Goal: Task Accomplishment & Management: Manage account settings

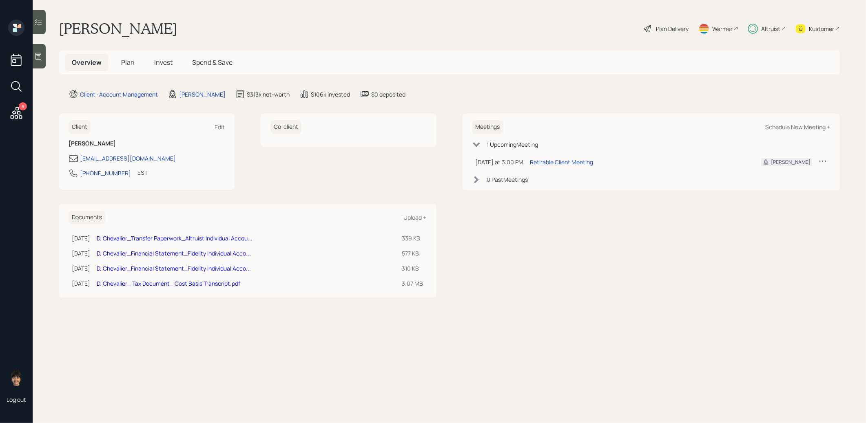
click at [128, 60] on span "Plan" at bounding box center [127, 62] width 13 height 9
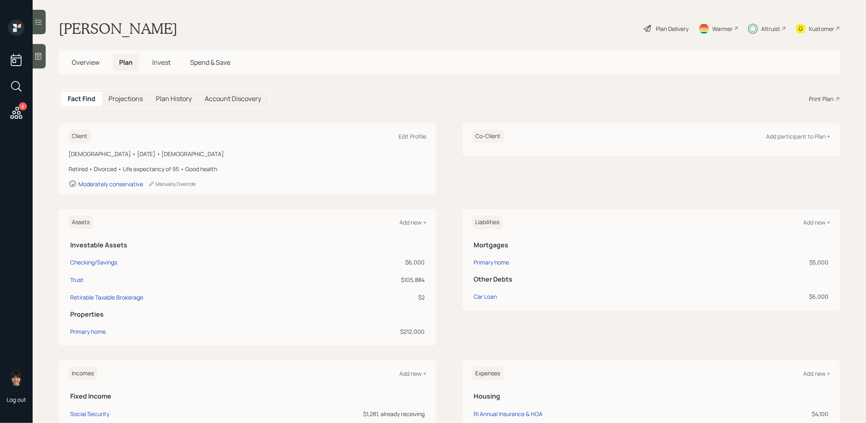
click at [661, 30] on div "Plan Delivery" at bounding box center [672, 28] width 33 height 9
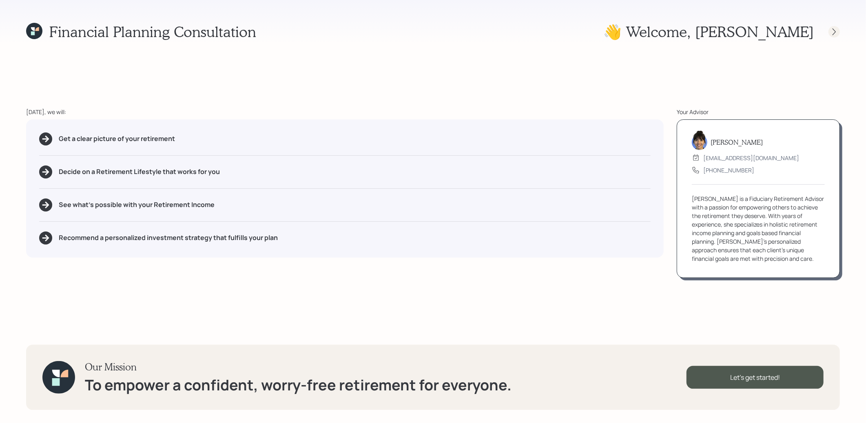
click at [834, 30] on icon at bounding box center [834, 32] width 8 height 8
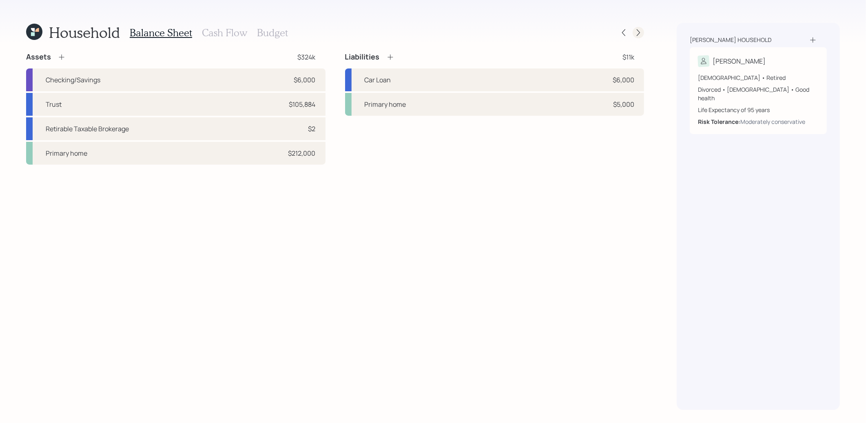
click at [638, 33] on icon at bounding box center [638, 33] width 8 height 8
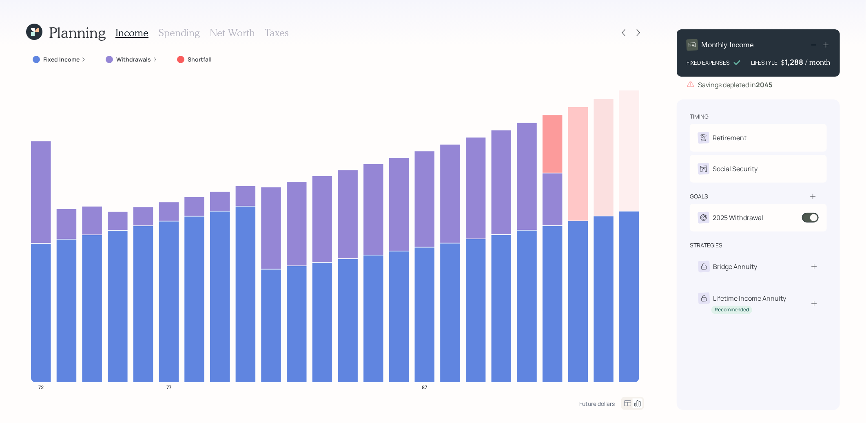
click at [31, 38] on icon at bounding box center [34, 32] width 16 height 16
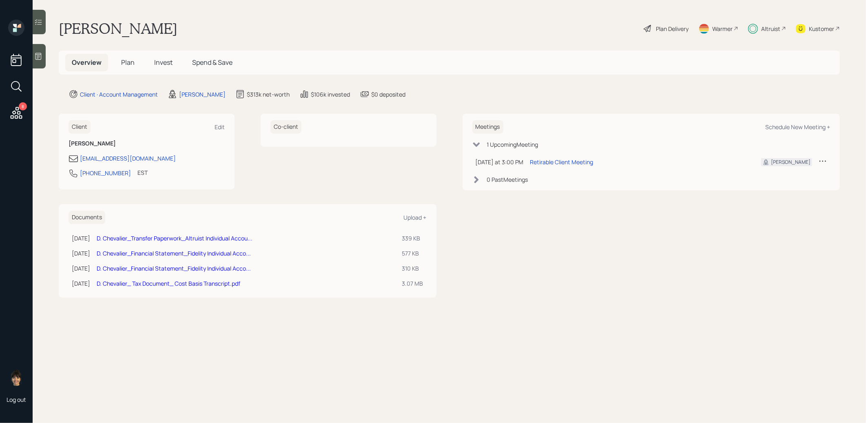
click at [125, 63] on span "Plan" at bounding box center [127, 62] width 13 height 9
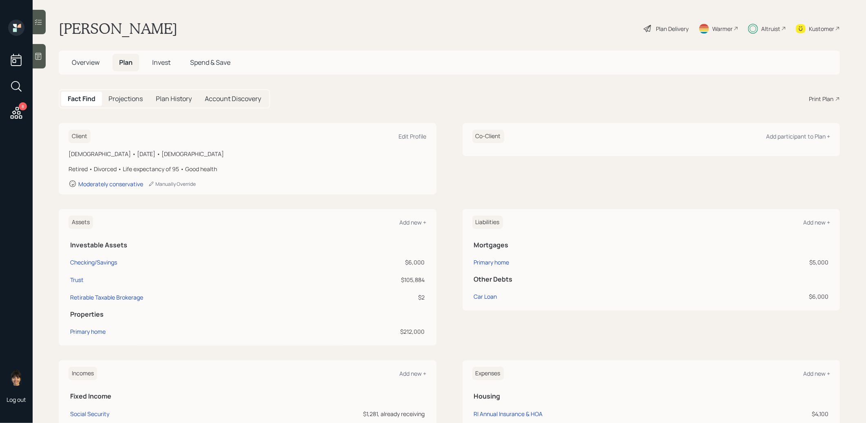
click at [161, 66] on span "Invest" at bounding box center [161, 62] width 18 height 9
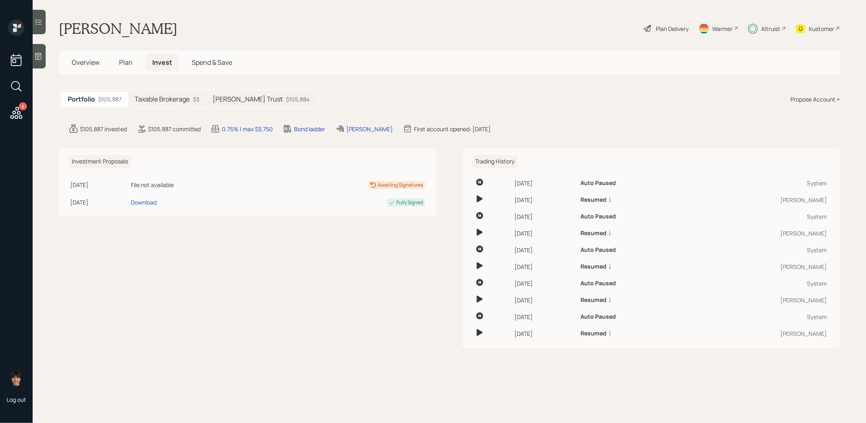
click at [674, 23] on div "Plan Delivery" at bounding box center [666, 29] width 46 height 18
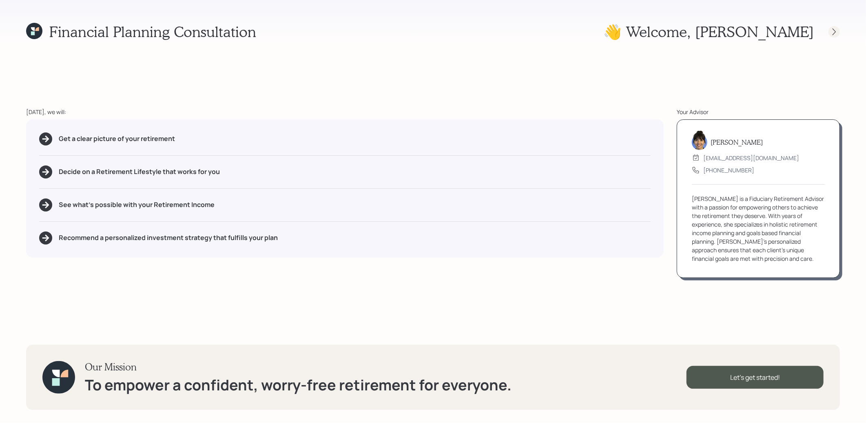
click at [830, 35] on div at bounding box center [833, 31] width 11 height 11
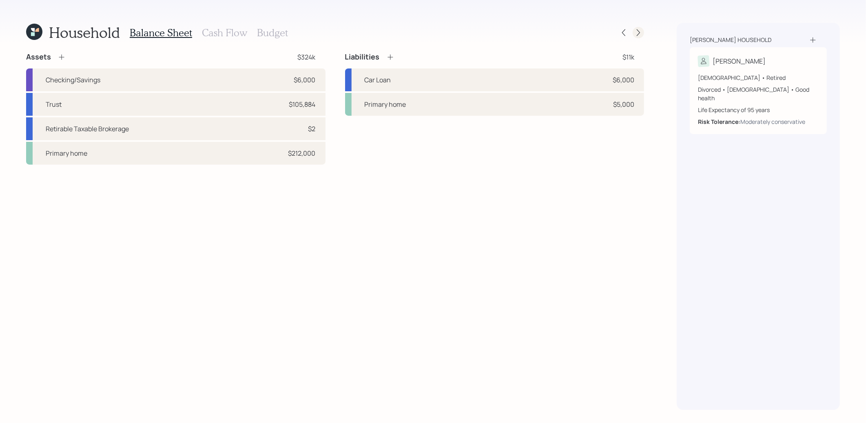
click at [636, 38] on div at bounding box center [638, 32] width 11 height 11
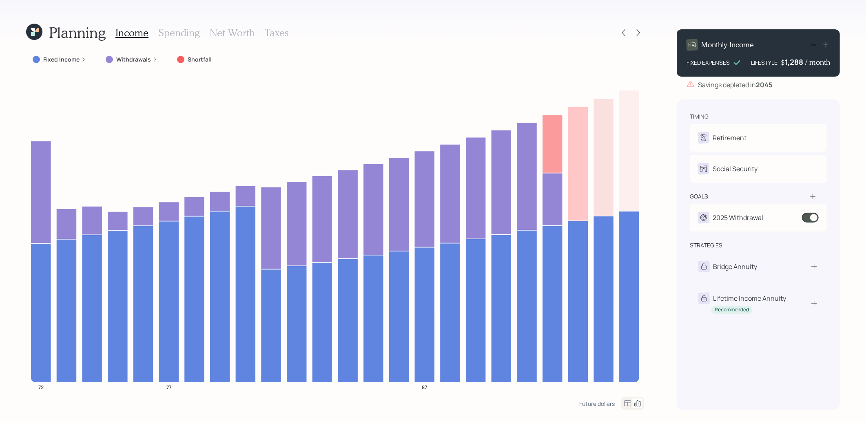
click at [58, 54] on div "Fixed Income" at bounding box center [59, 59] width 66 height 15
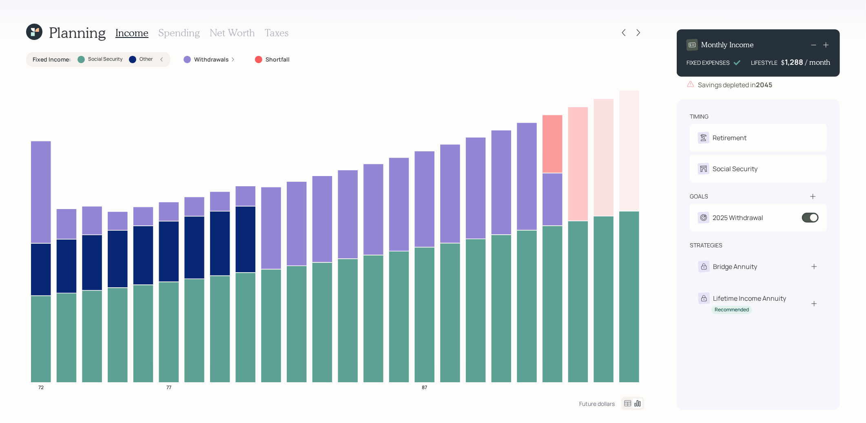
click at [629, 30] on div at bounding box center [631, 32] width 26 height 11
click at [626, 31] on icon at bounding box center [623, 33] width 8 height 8
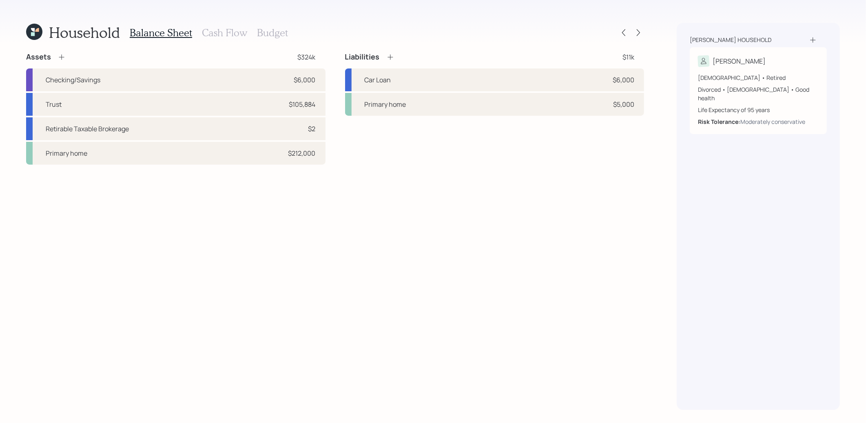
click at [210, 31] on h3 "Cash Flow" at bounding box center [224, 33] width 45 height 12
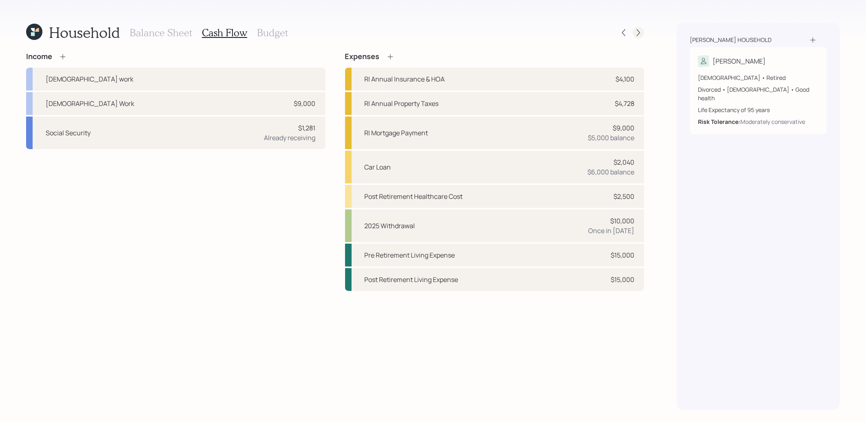
click at [640, 34] on icon at bounding box center [638, 33] width 8 height 8
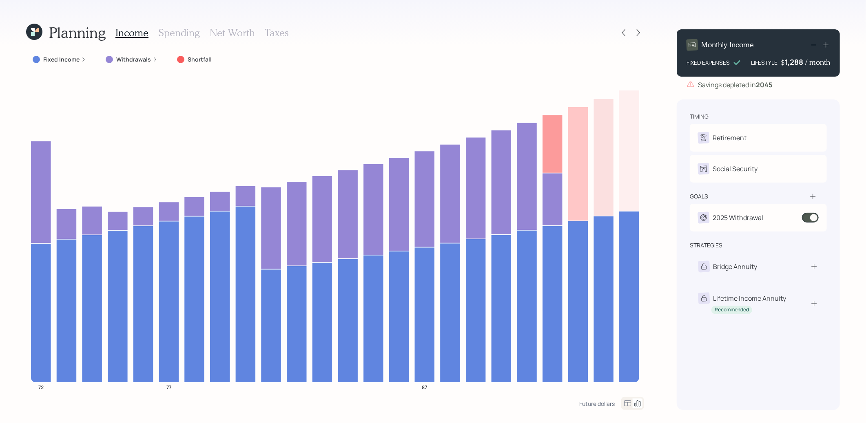
click at [33, 32] on icon at bounding box center [34, 32] width 16 height 16
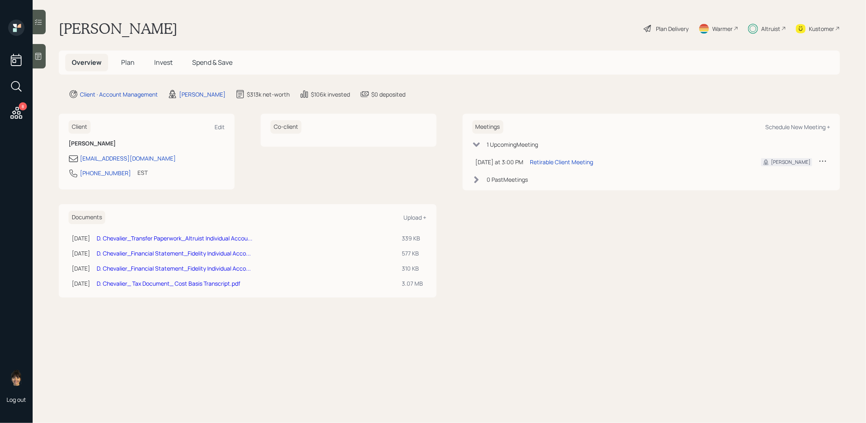
click at [164, 60] on span "Invest" at bounding box center [163, 62] width 18 height 9
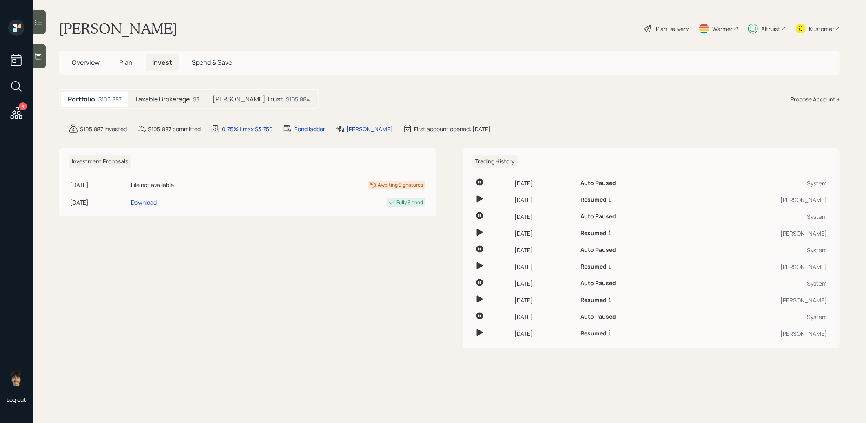
click at [234, 102] on h5 "[PERSON_NAME] Trust" at bounding box center [247, 99] width 70 height 8
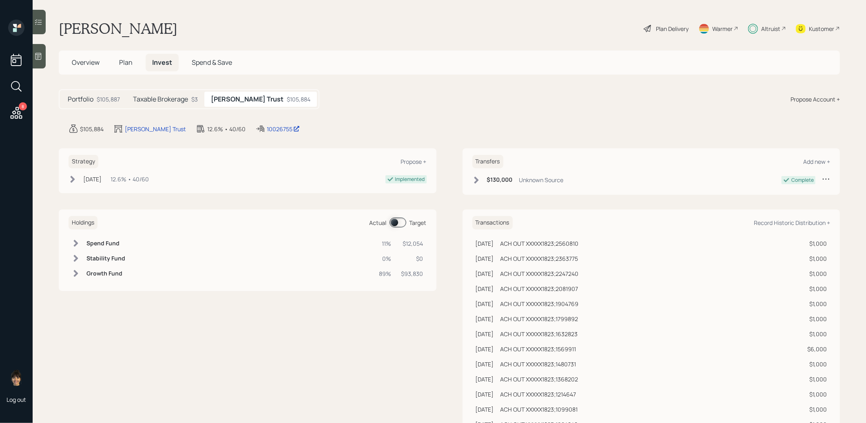
click at [150, 95] on h5 "Taxable Brokerage" at bounding box center [160, 99] width 55 height 8
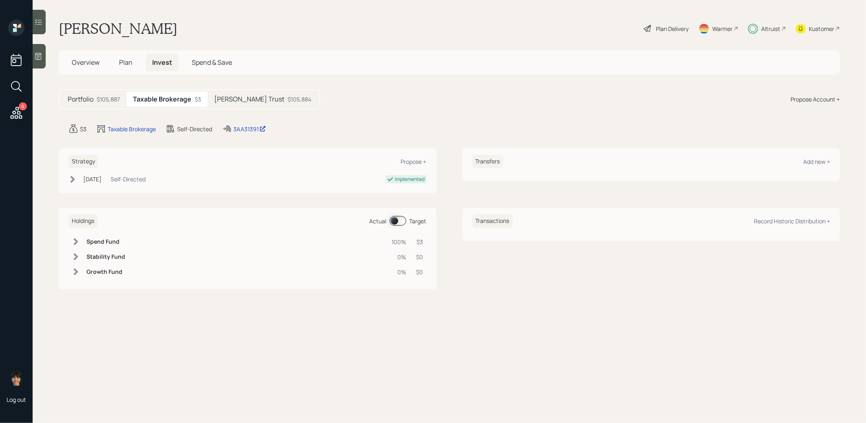
click at [123, 61] on span "Plan" at bounding box center [125, 62] width 13 height 9
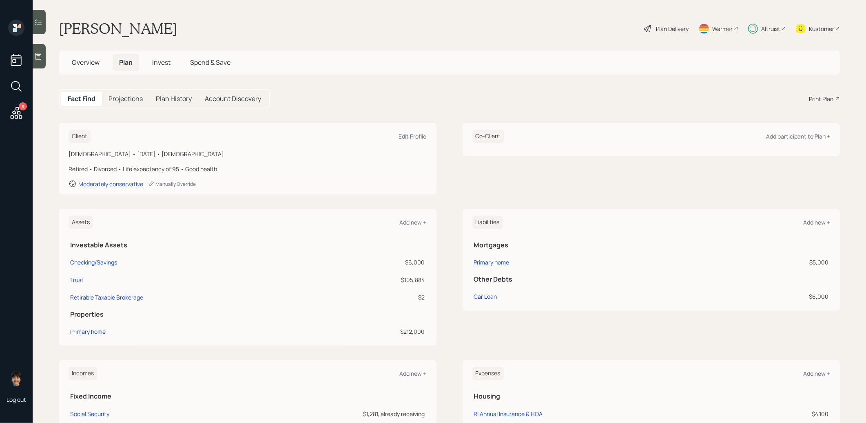
click at [130, 97] on h5 "Projections" at bounding box center [125, 99] width 34 height 8
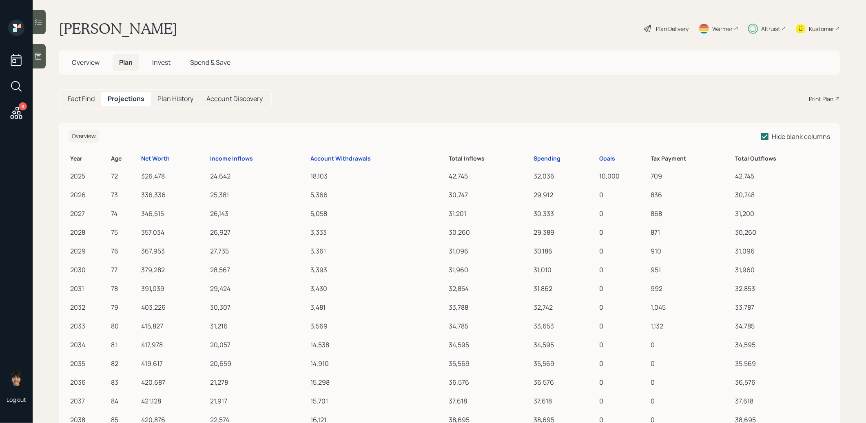
click at [91, 99] on h5 "Fact Find" at bounding box center [81, 99] width 27 height 8
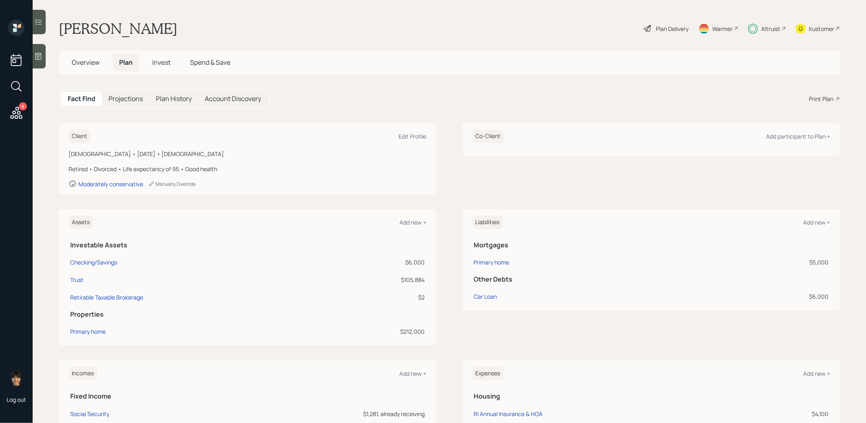
click at [648, 28] on icon at bounding box center [648, 29] width 10 height 10
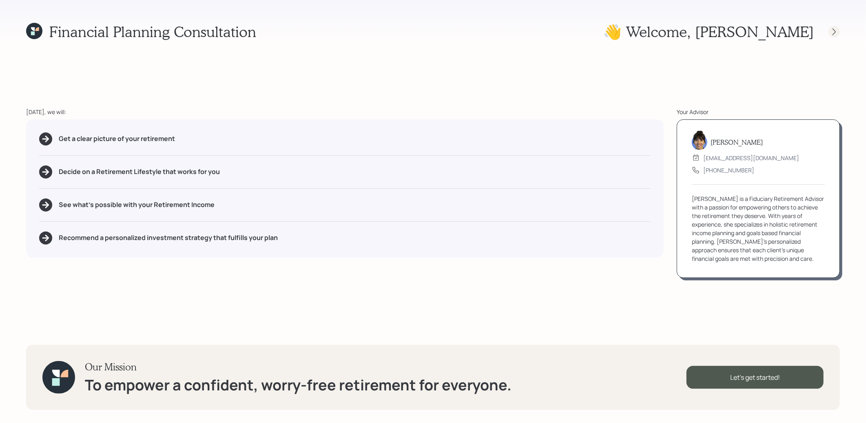
click at [829, 31] on div at bounding box center [833, 31] width 11 height 11
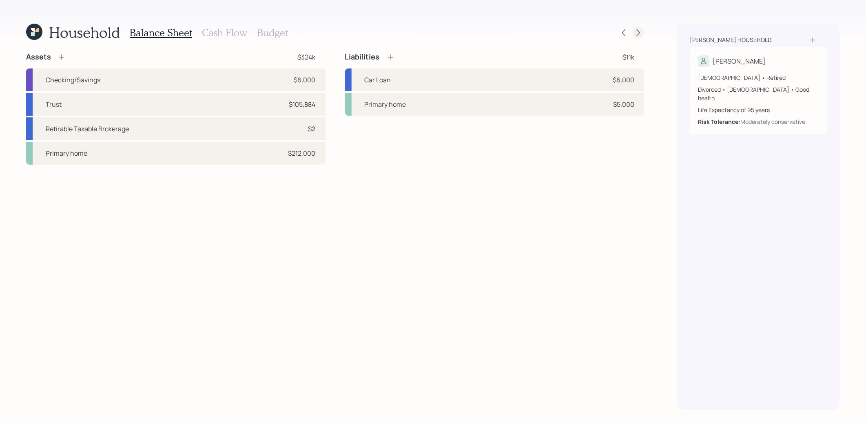
click at [637, 36] on icon at bounding box center [638, 33] width 8 height 8
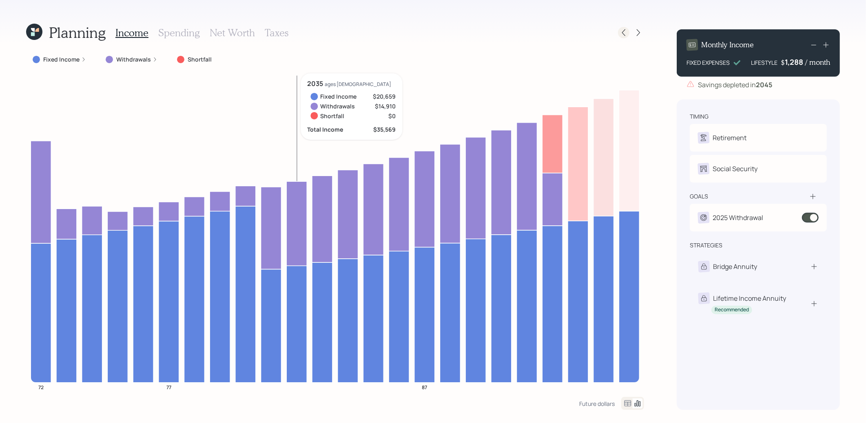
click at [626, 29] on icon at bounding box center [623, 33] width 8 height 8
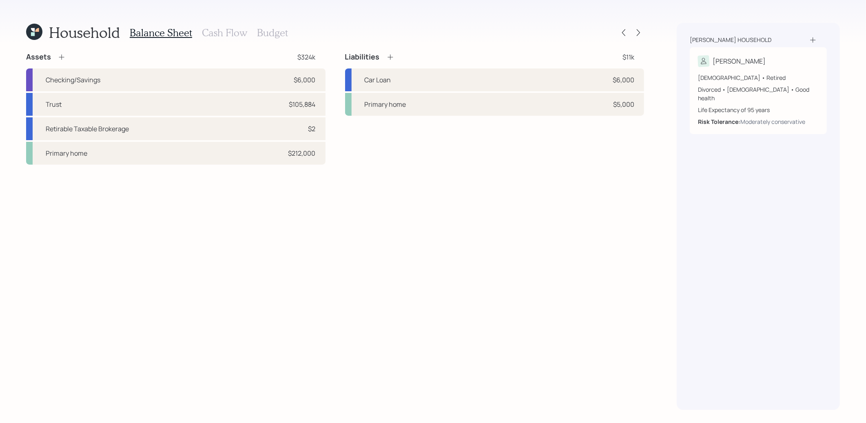
click at [227, 34] on h3 "Cash Flow" at bounding box center [224, 33] width 45 height 12
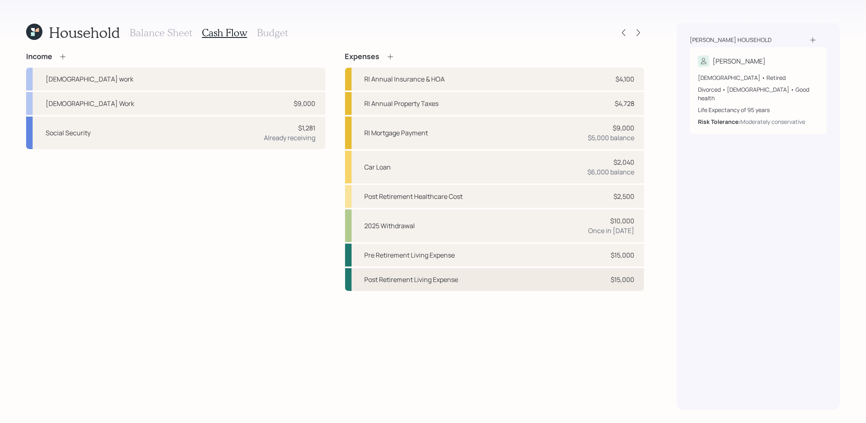
click at [535, 276] on div "Post Retirement Living Expense $15,000" at bounding box center [494, 279] width 299 height 23
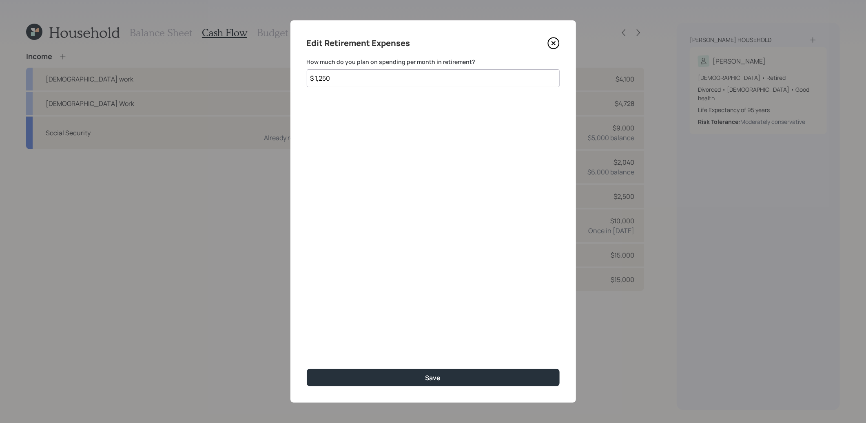
click at [550, 41] on icon at bounding box center [553, 43] width 12 height 12
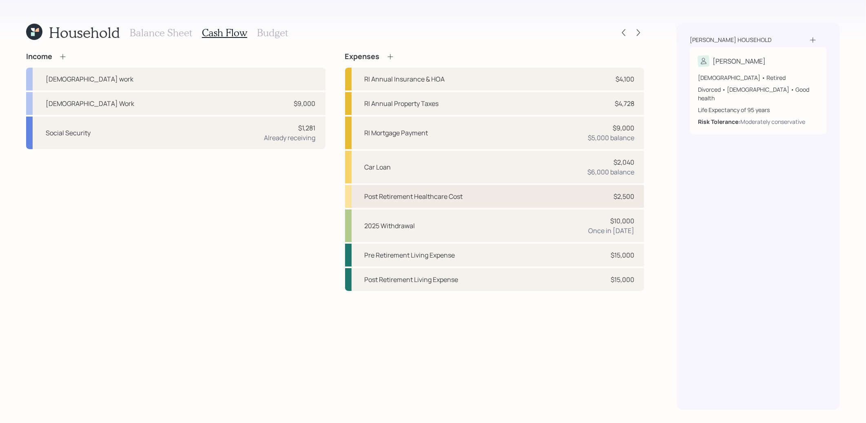
click at [553, 195] on div "Post Retirement Healthcare Cost $2,500" at bounding box center [494, 196] width 299 height 23
click at [601, 200] on div "Post Retirement Healthcare Cost $2,500" at bounding box center [494, 196] width 299 height 23
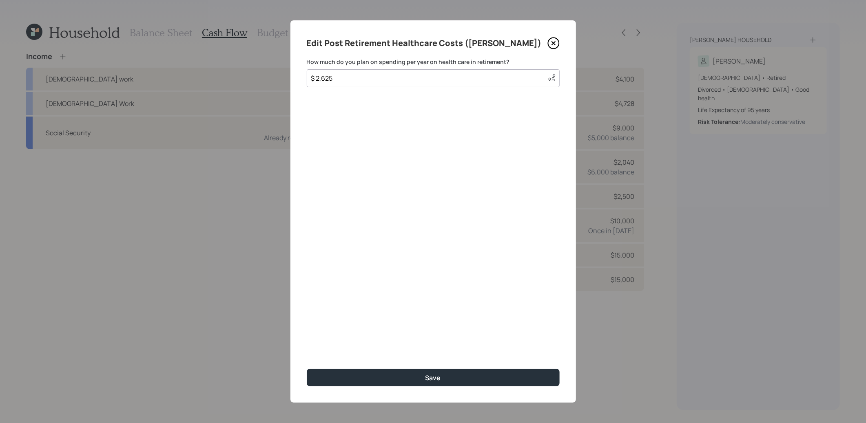
click at [553, 42] on icon at bounding box center [553, 43] width 12 height 12
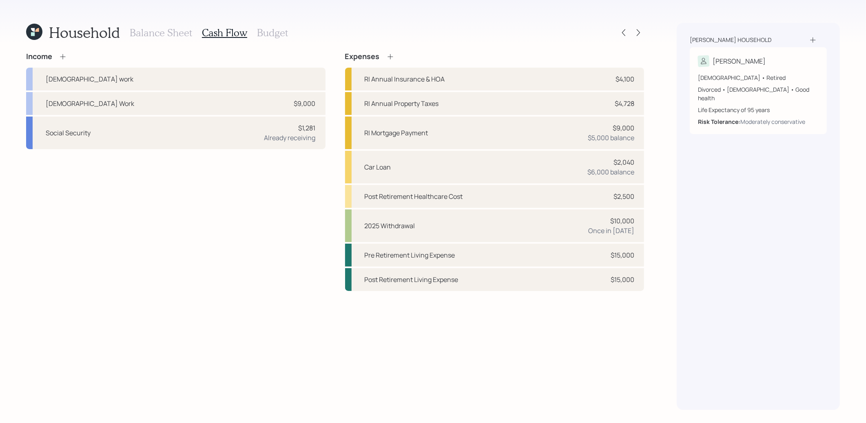
click at [139, 28] on h3 "Balance Sheet" at bounding box center [161, 33] width 62 height 12
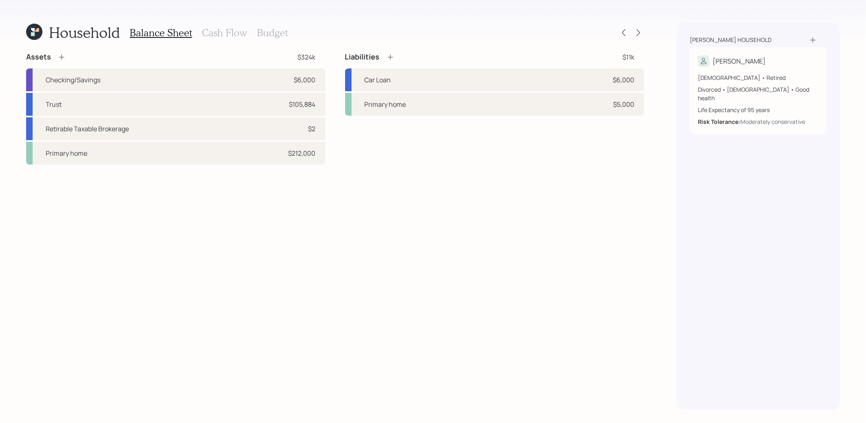
click at [35, 32] on icon at bounding box center [34, 32] width 16 height 16
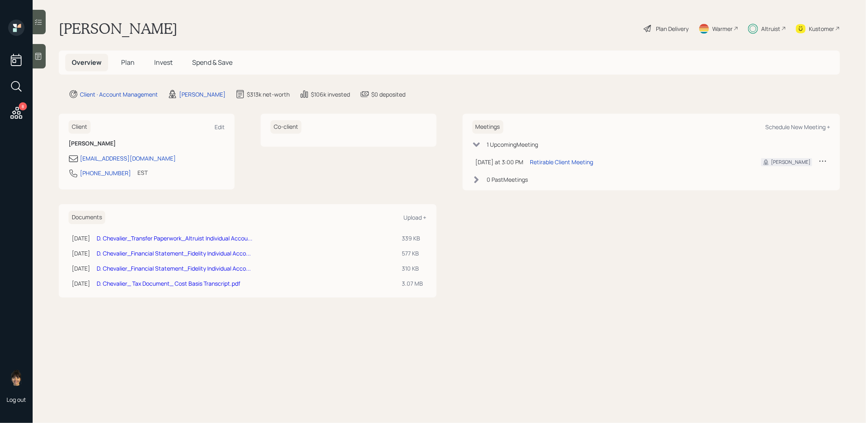
click at [162, 59] on span "Invest" at bounding box center [163, 62] width 18 height 9
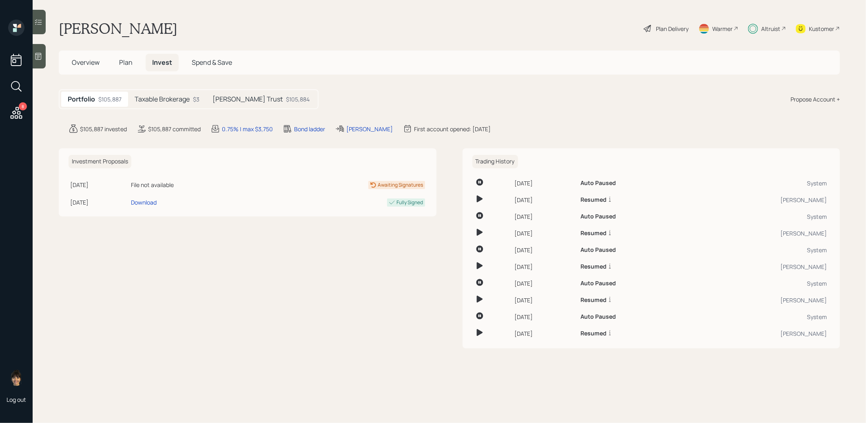
click at [239, 96] on h5 "[PERSON_NAME] Trust" at bounding box center [247, 99] width 70 height 8
